Goal: Navigation & Orientation: Find specific page/section

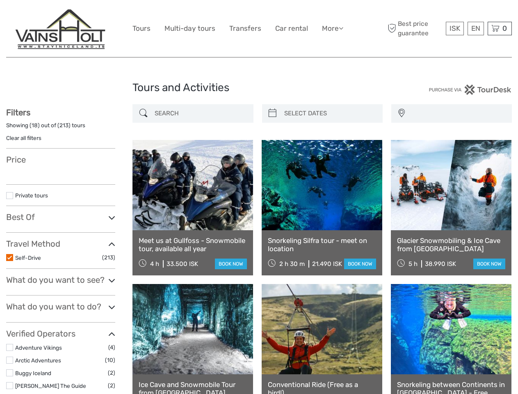
select select
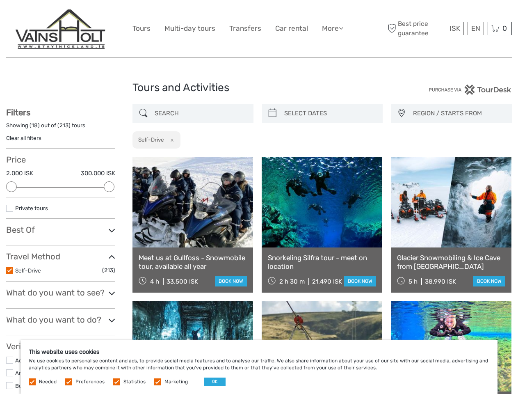
click at [332, 28] on link "More" at bounding box center [332, 29] width 21 height 12
click at [342, 28] on icon at bounding box center [341, 28] width 5 height 7
click at [455, 28] on span "ISK" at bounding box center [455, 28] width 11 height 8
click at [476, 28] on div "EN English Español Deutsch" at bounding box center [476, 29] width 16 height 14
click at [500, 28] on div "0 Items Total 0 ISK Checkout The shopping cart is empty." at bounding box center [500, 29] width 24 height 14
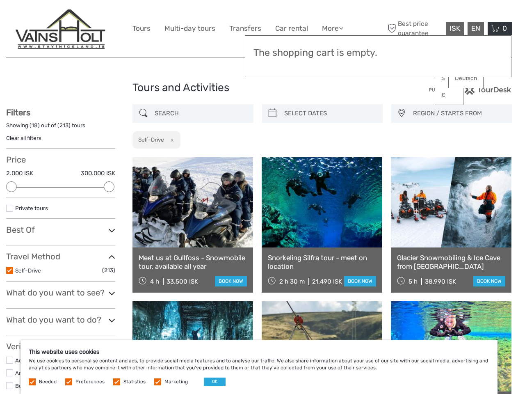
click at [11, 187] on div at bounding box center [11, 186] width 11 height 11
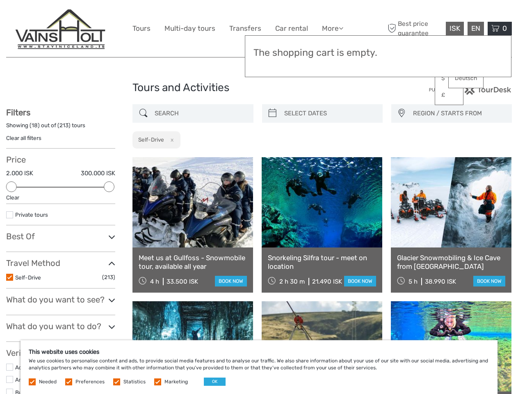
click at [109, 187] on div "Filters Showing ( 18 ) out of ( 213 ) tours Clear all filters Price 2.000 ISK 3…" at bounding box center [60, 360] width 109 height 505
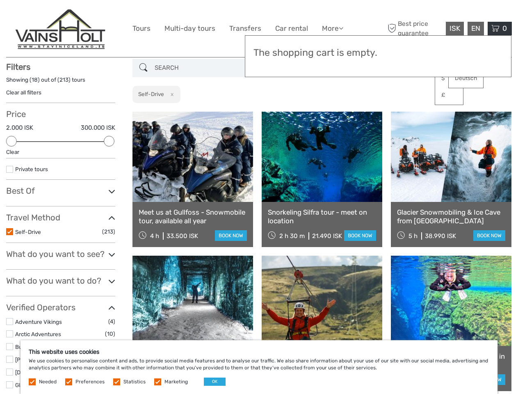
click at [273, 113] on link at bounding box center [322, 157] width 121 height 90
click at [330, 113] on link at bounding box center [322, 157] width 121 height 90
click at [401, 113] on link at bounding box center [451, 157] width 121 height 90
